Goal: Task Accomplishment & Management: Complete application form

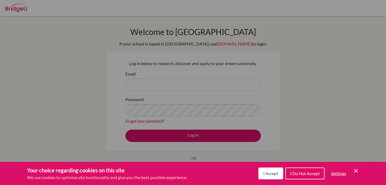
click at [262, 171] on button "I Accept" at bounding box center [270, 174] width 25 height 12
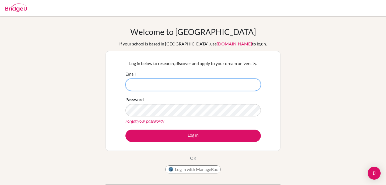
click at [190, 86] on input "Email" at bounding box center [192, 85] width 135 height 12
type input "[EMAIL_ADDRESS][DOMAIN_NAME]"
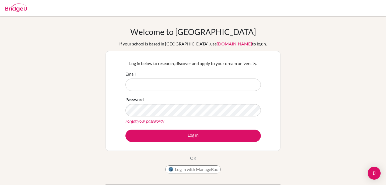
click at [23, 7] on img at bounding box center [16, 7] width 22 height 9
click at [373, 172] on img "Open Intercom Messenger" at bounding box center [374, 173] width 7 height 7
